Goal: Task Accomplishment & Management: Use online tool/utility

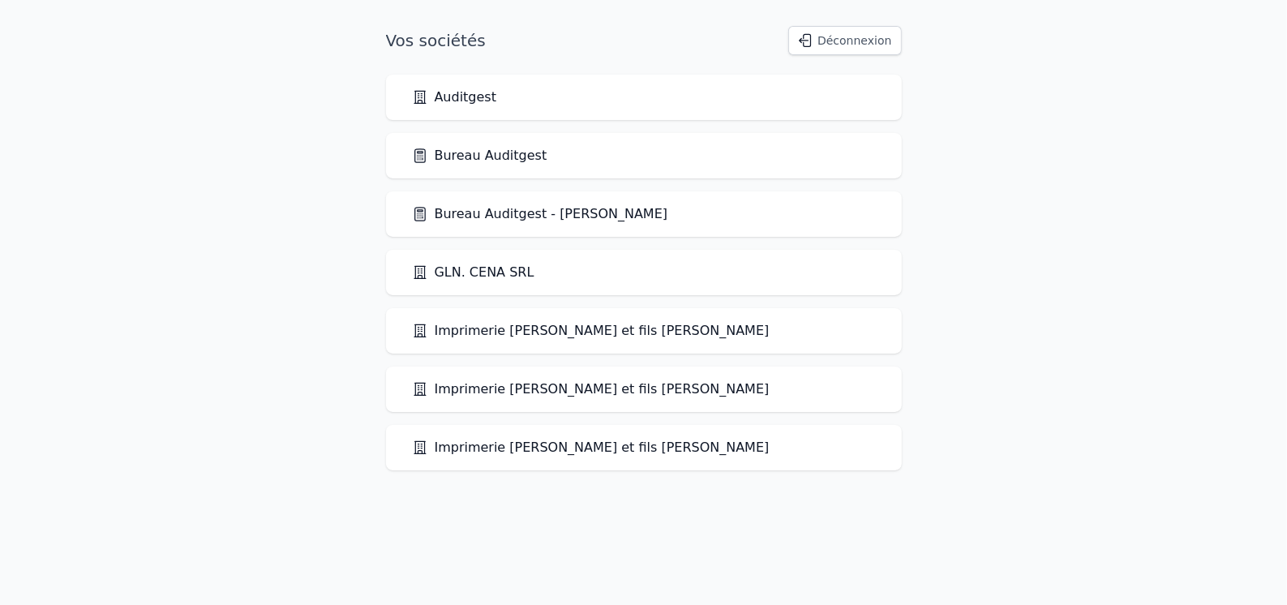
click at [475, 152] on link "Bureau Auditgest" at bounding box center [479, 155] width 135 height 19
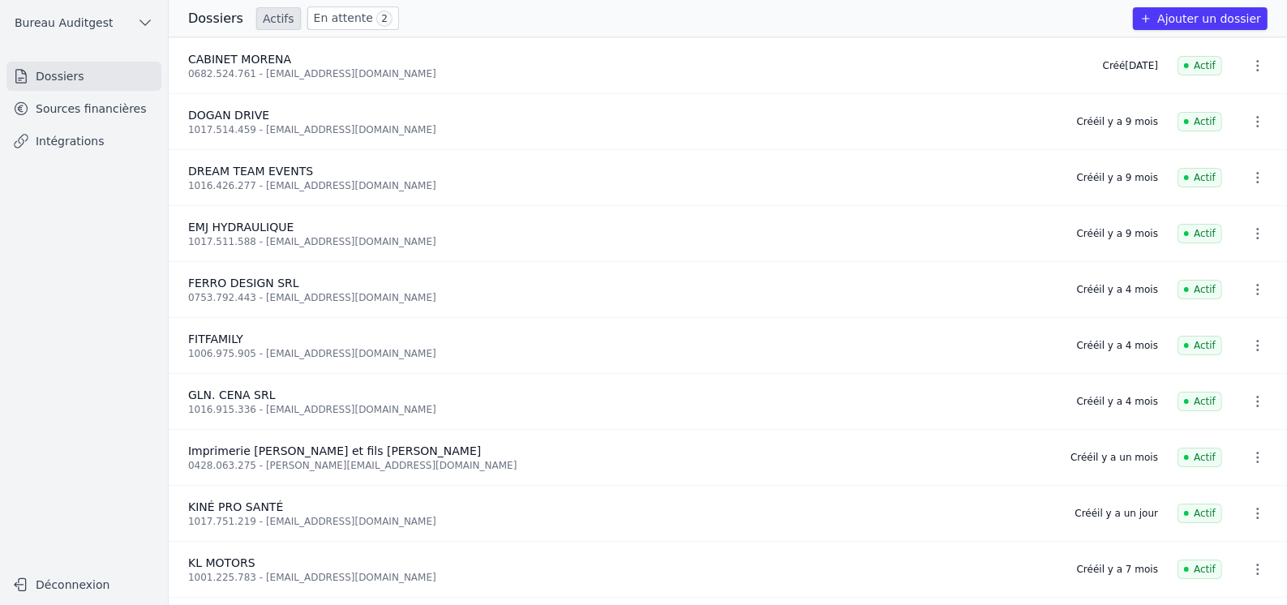
click at [81, 119] on link "Sources financières" at bounding box center [83, 108] width 155 height 29
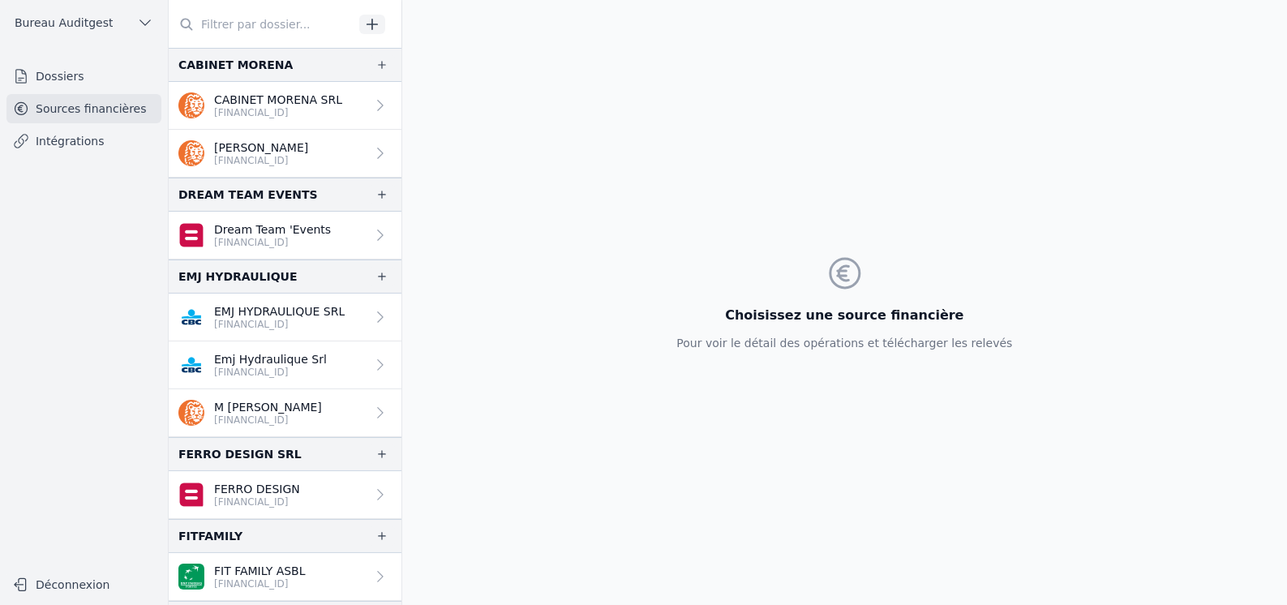
click at [264, 26] on input "text" at bounding box center [261, 24] width 185 height 29
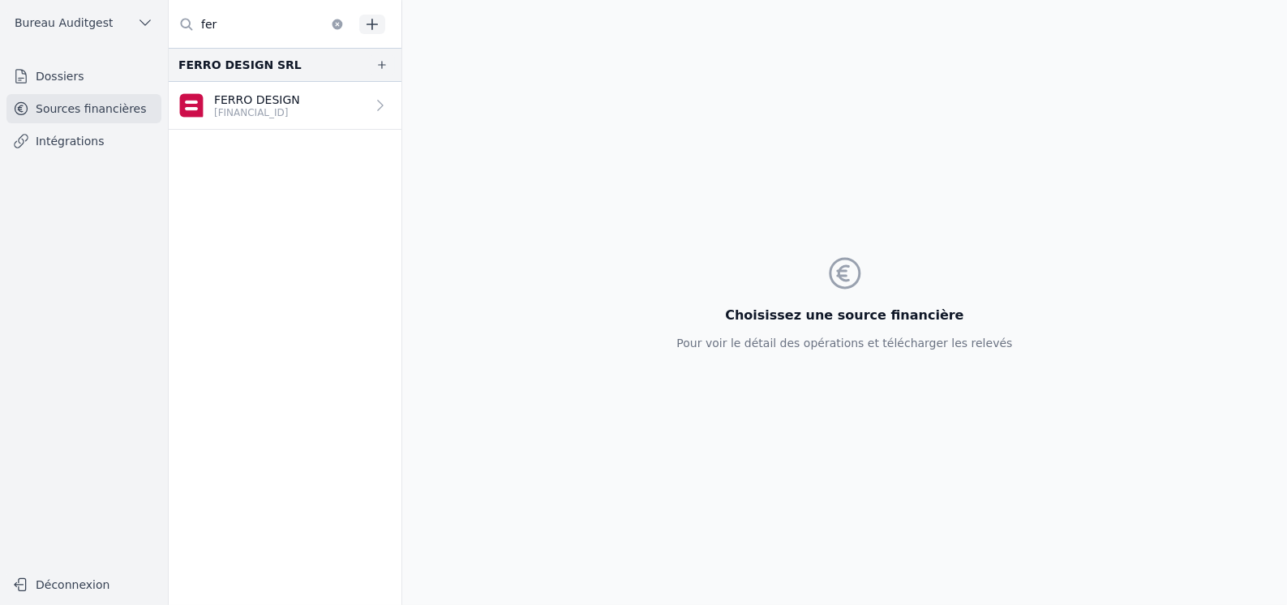
type input "fer"
click at [272, 104] on p "FERRO DESIGN" at bounding box center [257, 100] width 86 height 16
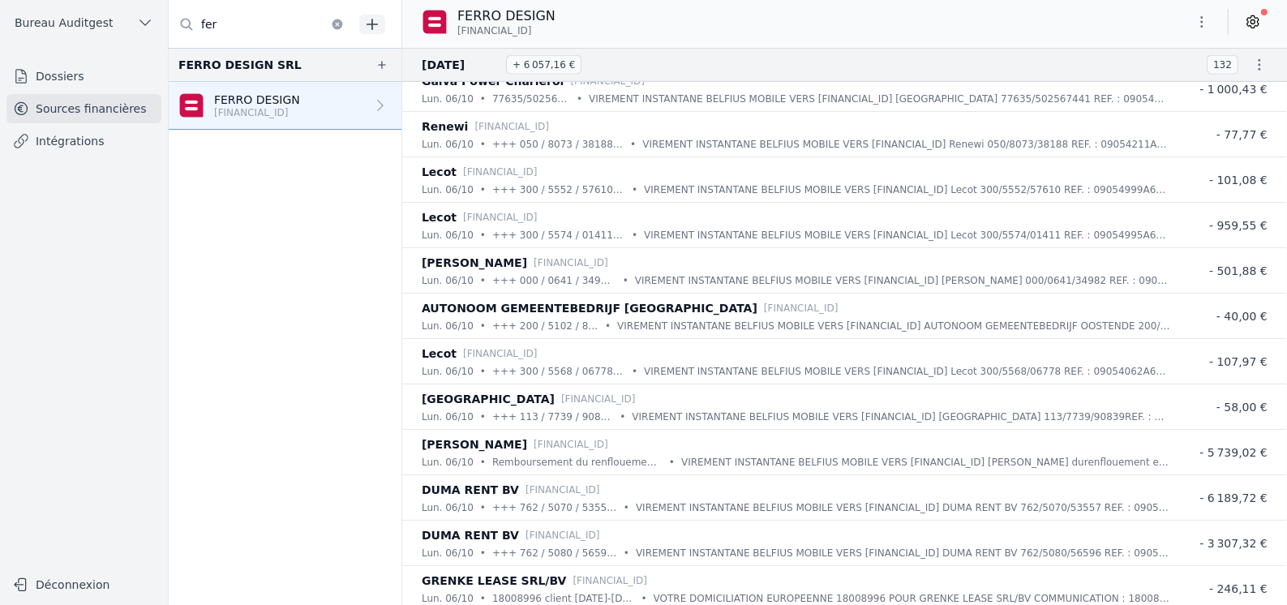
scroll to position [1053, 0]
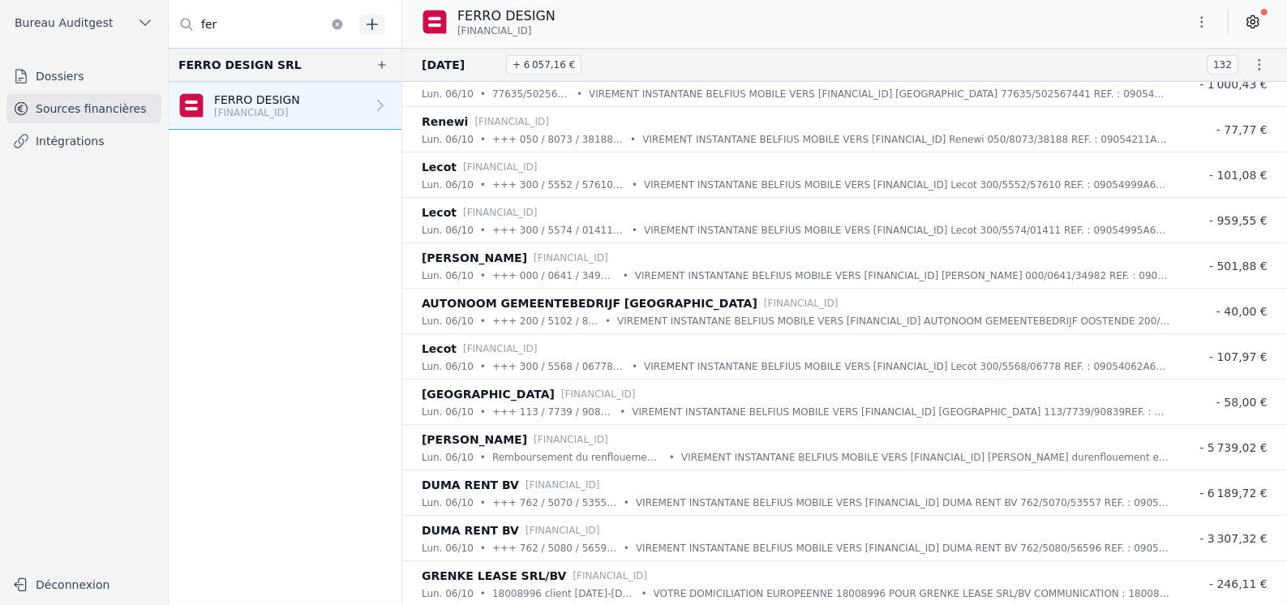
click at [66, 144] on link "Intégrations" at bounding box center [83, 140] width 155 height 29
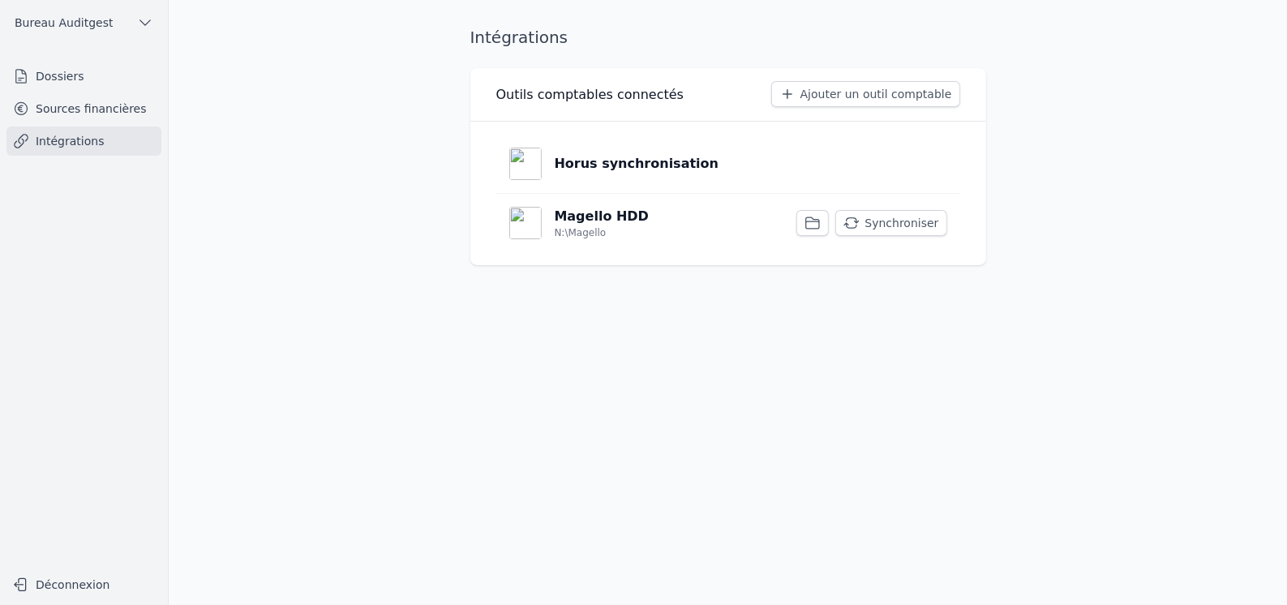
click at [578, 168] on p "Horus synchronisation" at bounding box center [637, 163] width 165 height 19
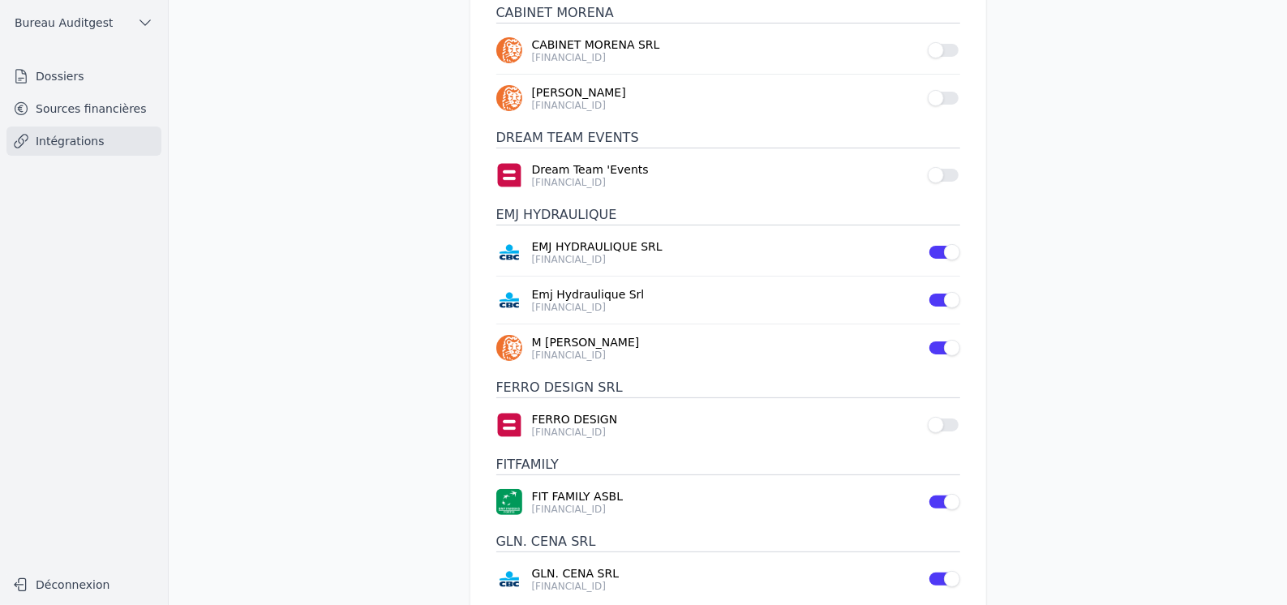
scroll to position [242, 0]
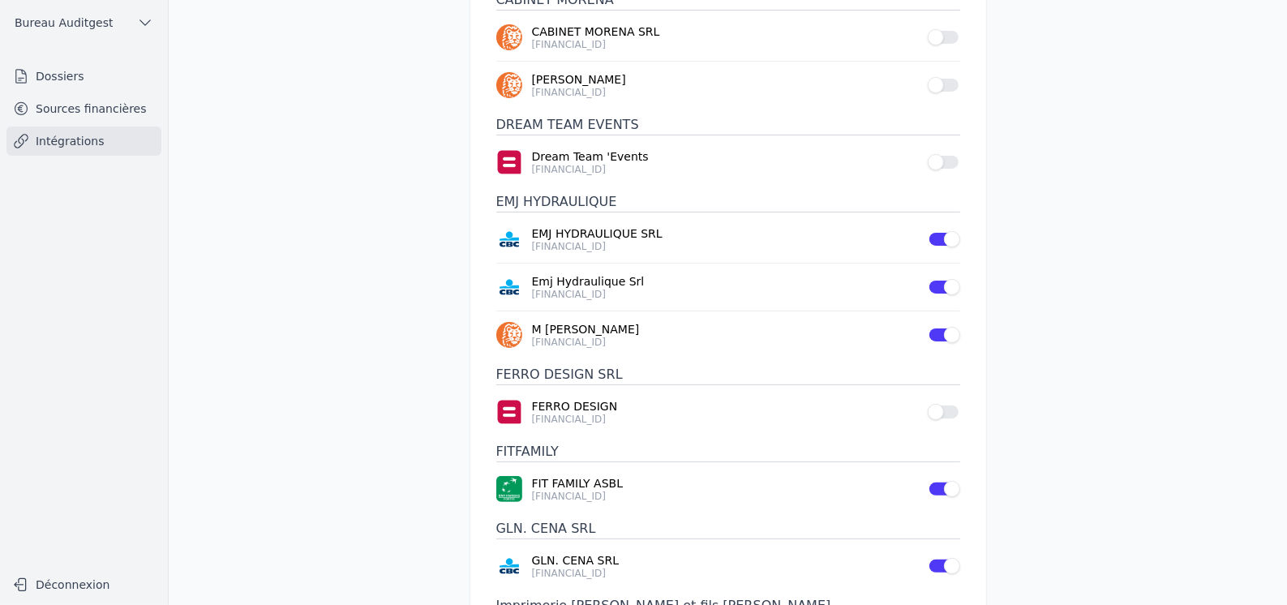
click at [955, 404] on button "Use setting" at bounding box center [944, 412] width 32 height 16
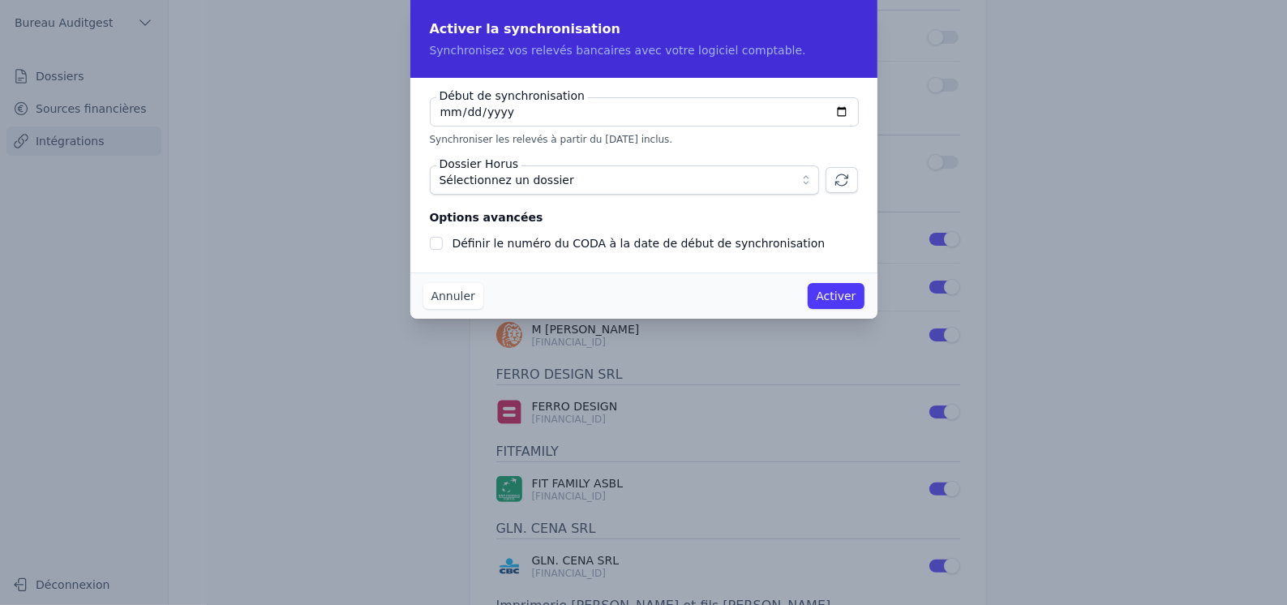
type input "[DATE]"
checkbox input "false"
type input "[DATE]"
click at [763, 178] on span "Sélectionnez un dossier" at bounding box center [612, 179] width 347 height 19
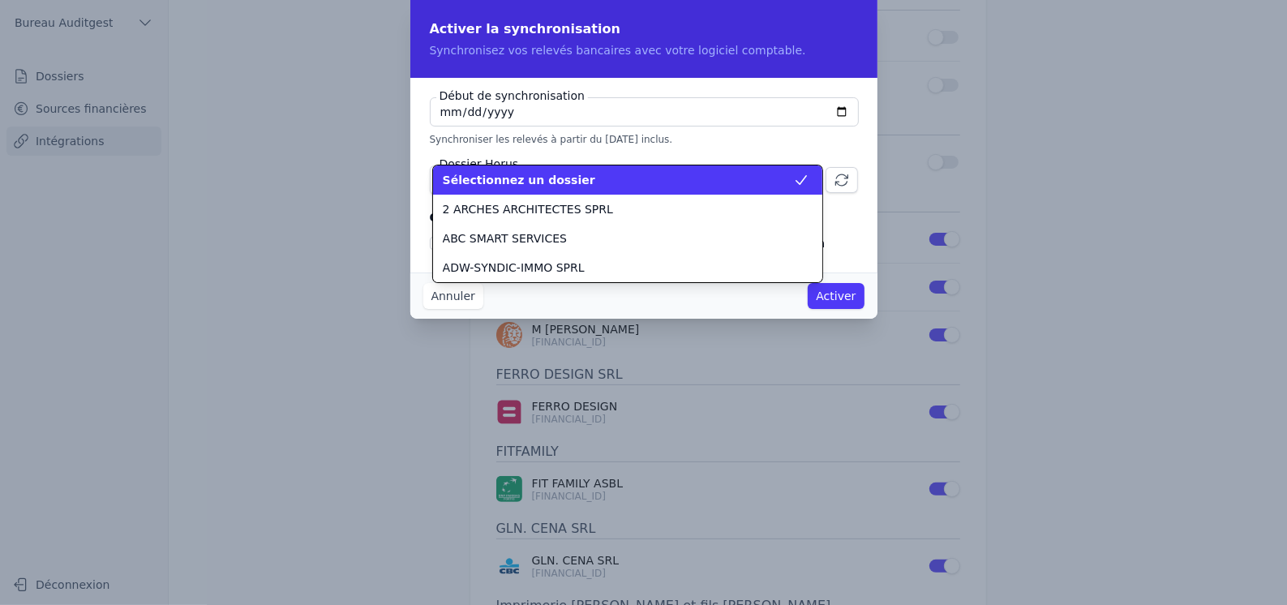
scroll to position [933, 0]
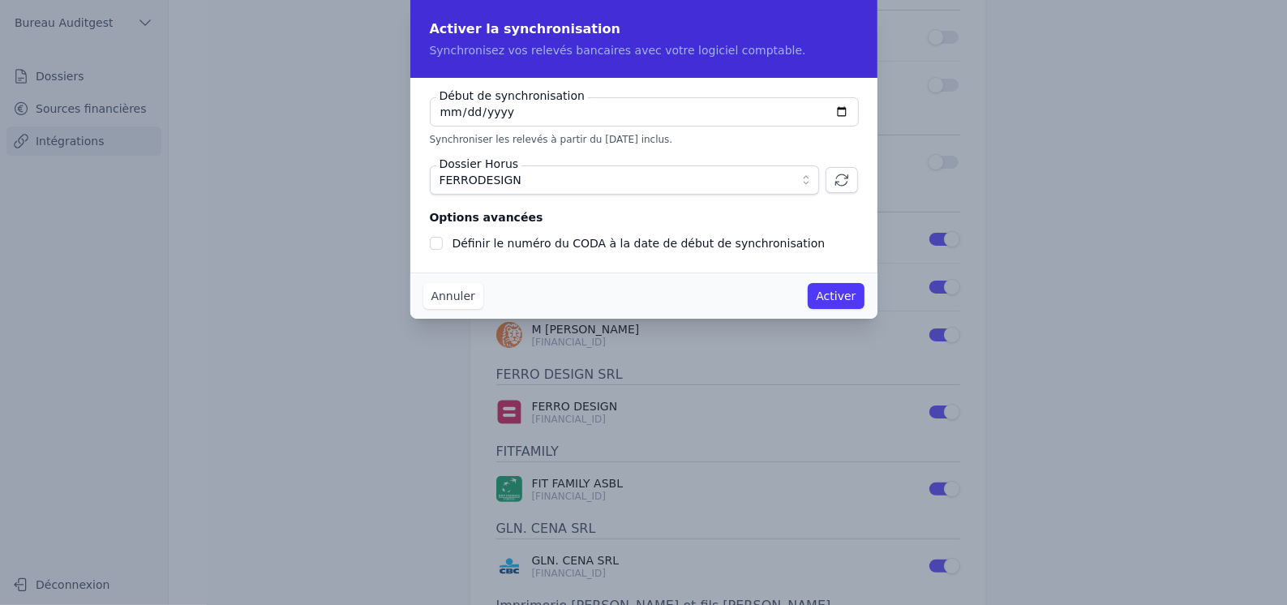
click at [474, 240] on label "Définir le numéro du CODA à la date de début de synchronisation" at bounding box center [638, 243] width 373 height 13
click at [443, 240] on input "Définir le numéro du CODA à la date de début de synchronisation" at bounding box center [436, 243] width 13 height 13
checkbox input "true"
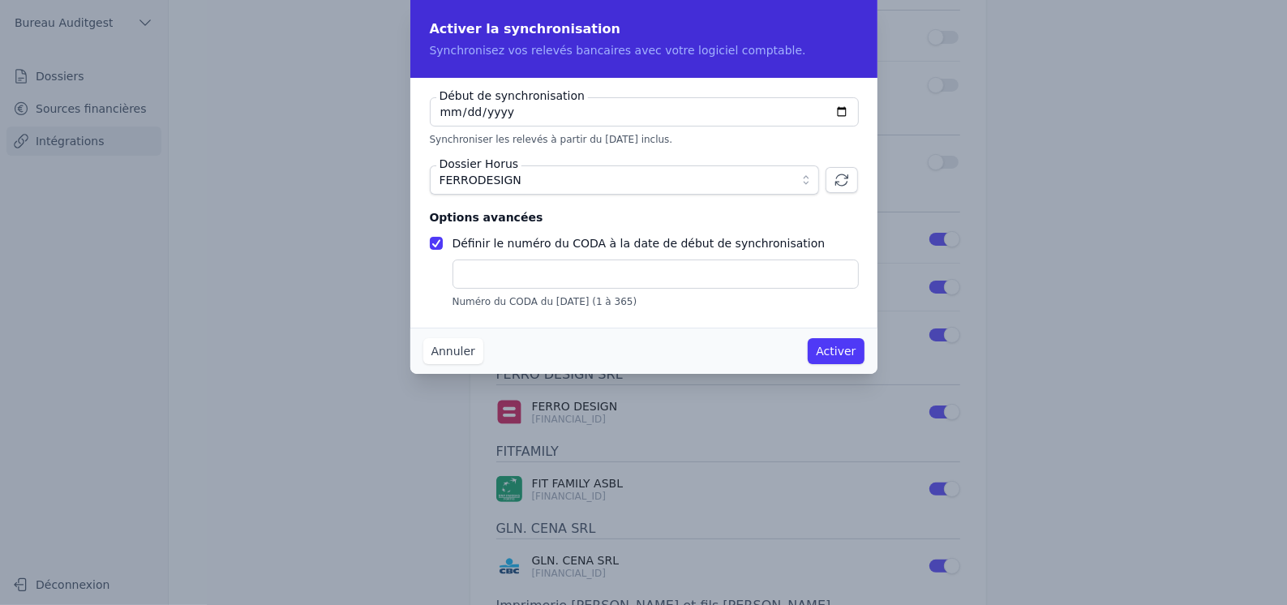
click at [484, 271] on input "text" at bounding box center [655, 273] width 406 height 29
type input "2"
type input "85"
click at [440, 115] on input "[DATE]" at bounding box center [644, 111] width 429 height 29
type input "[DATE]"
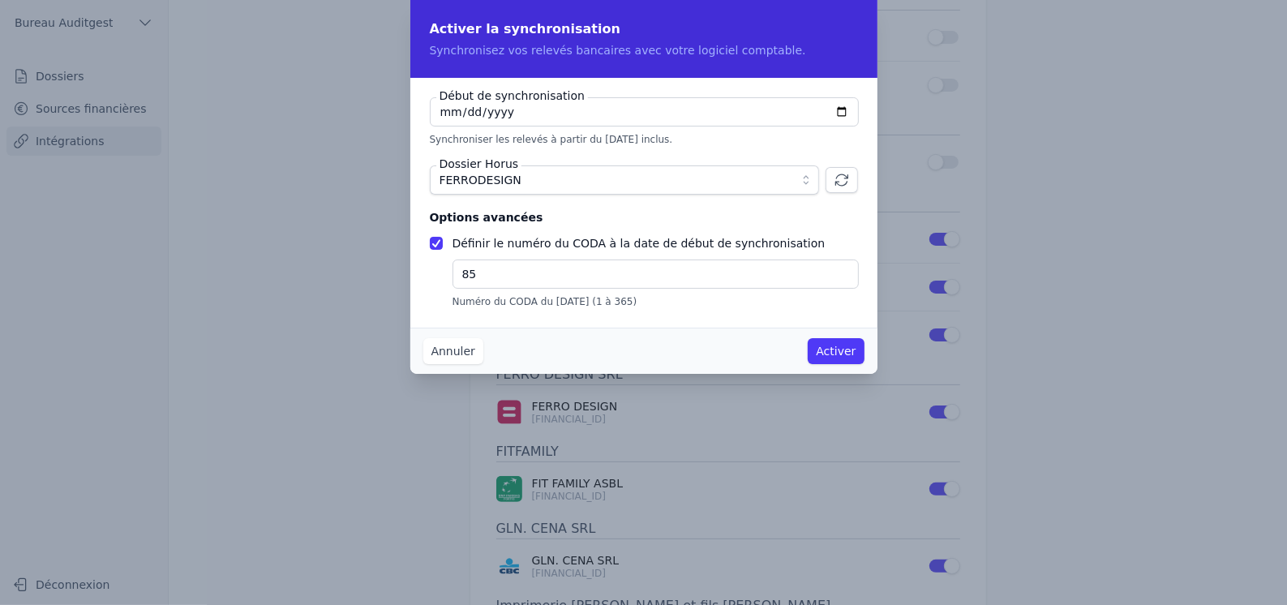
click at [835, 351] on button "Activer" at bounding box center [836, 351] width 56 height 26
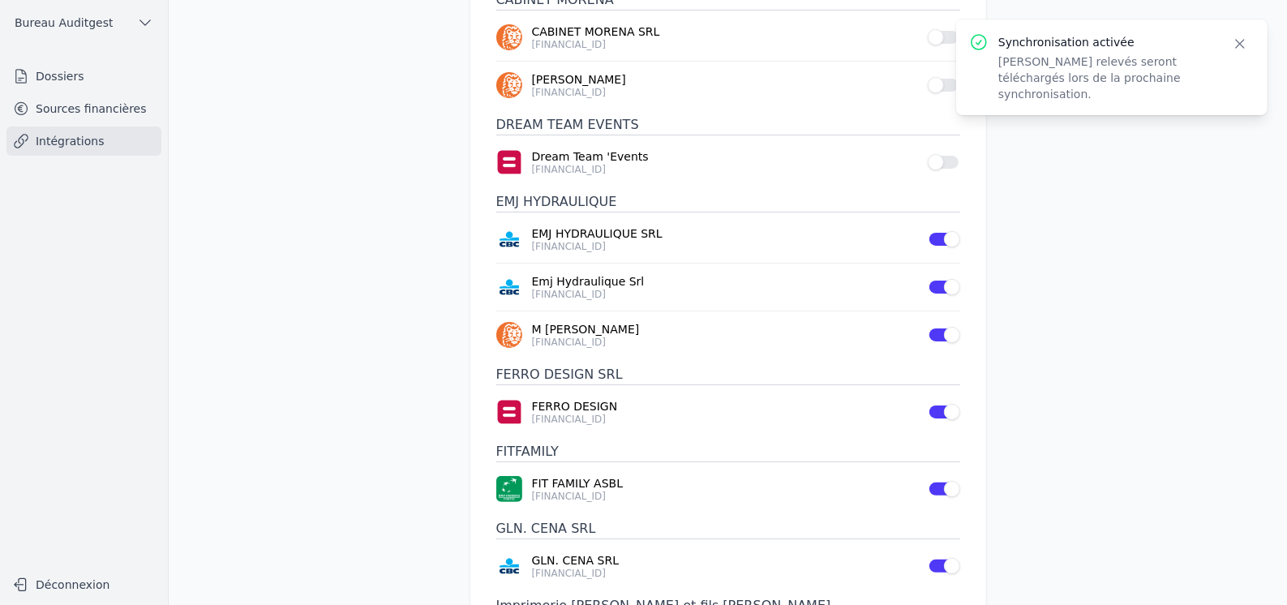
click at [1241, 48] on icon "button" at bounding box center [1240, 44] width 16 height 16
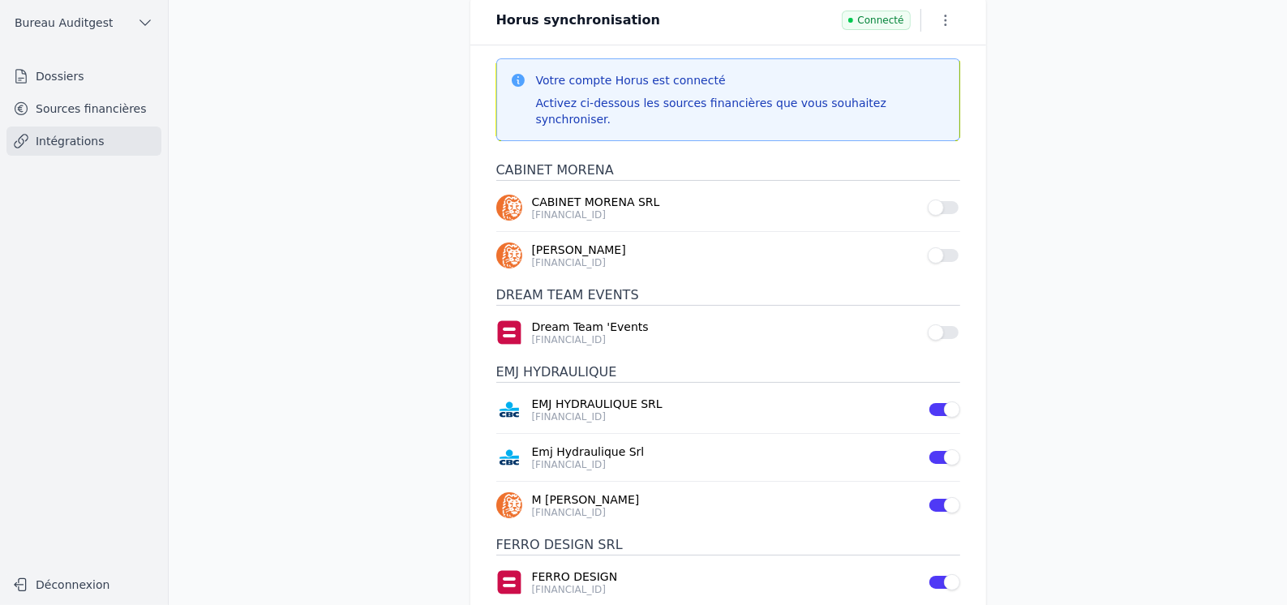
scroll to position [0, 0]
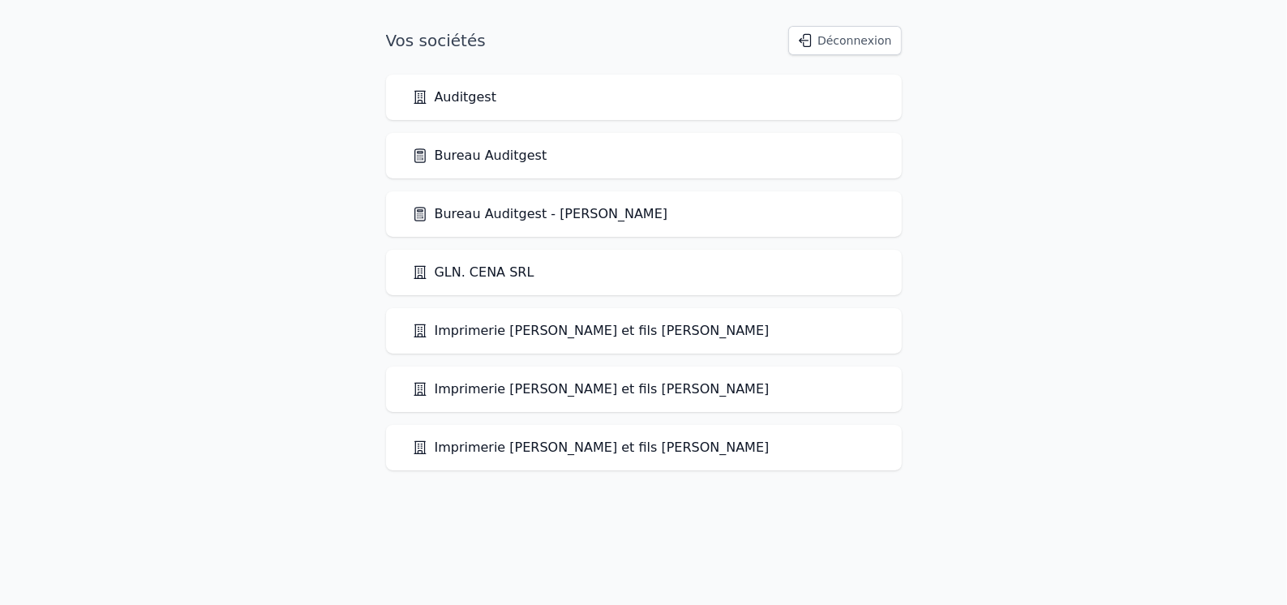
click at [484, 161] on link "Bureau Auditgest" at bounding box center [479, 155] width 135 height 19
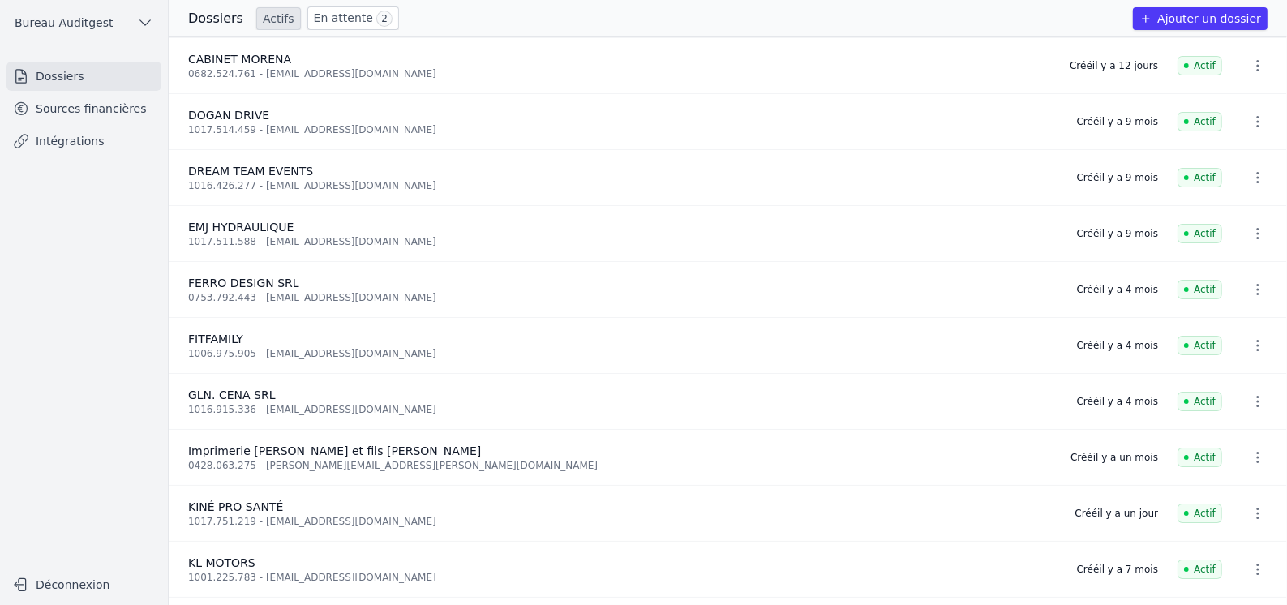
click at [73, 136] on link "Intégrations" at bounding box center [83, 140] width 155 height 29
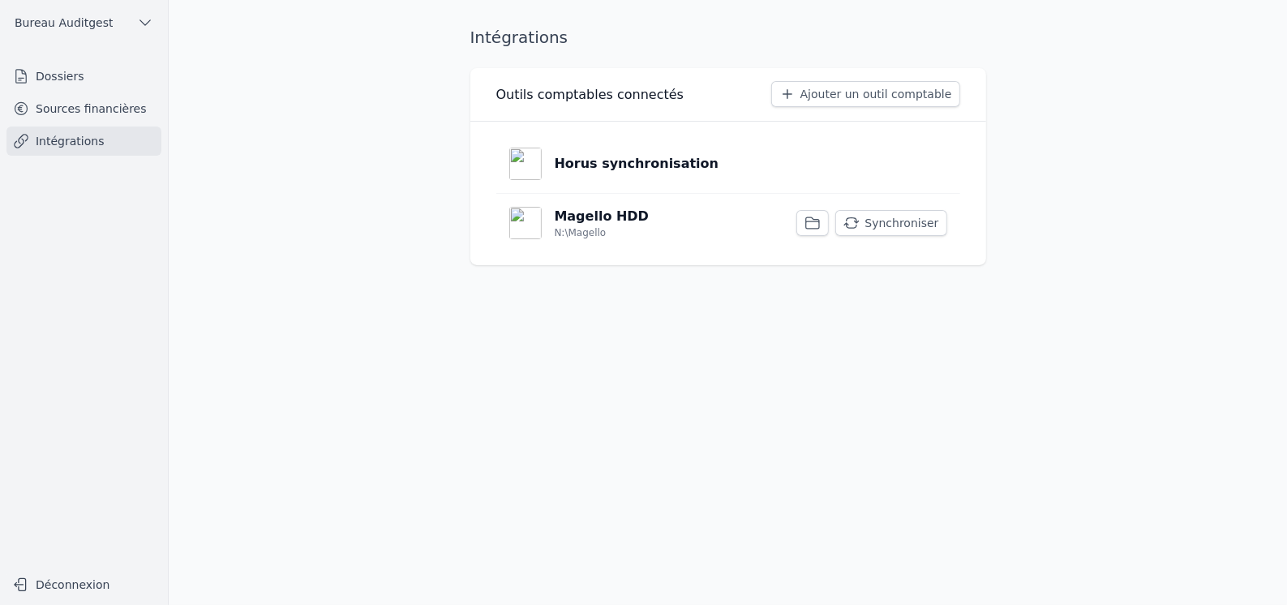
click at [642, 164] on p "Horus synchronisation" at bounding box center [637, 163] width 165 height 19
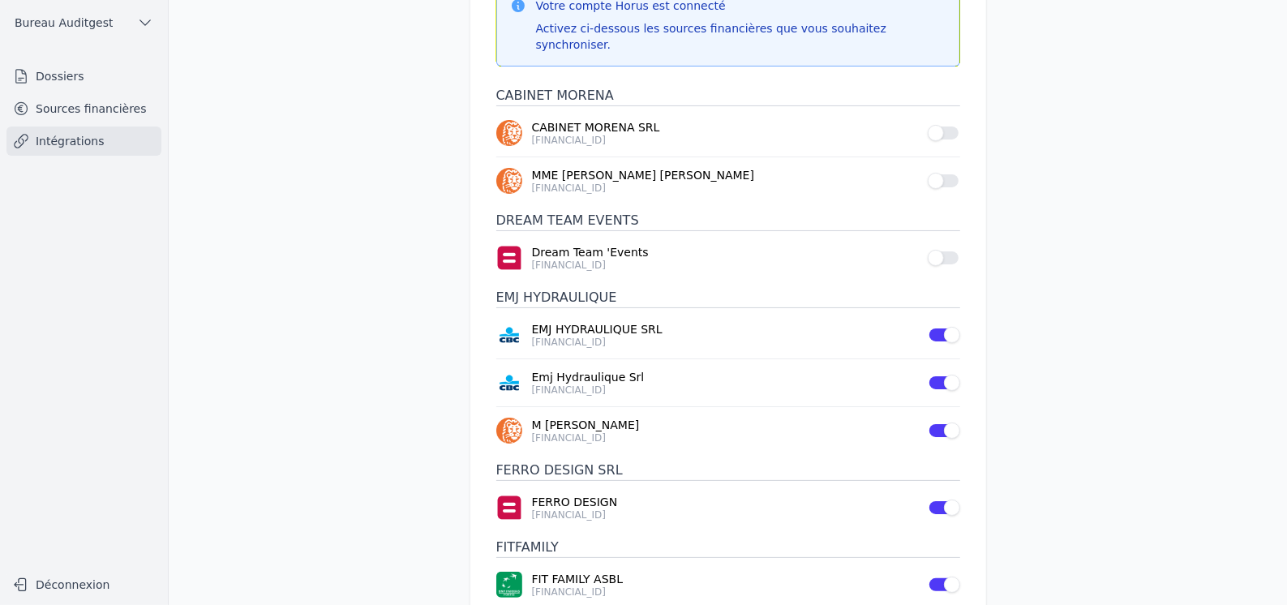
scroll to position [81, 0]
